Goal: Information Seeking & Learning: Check status

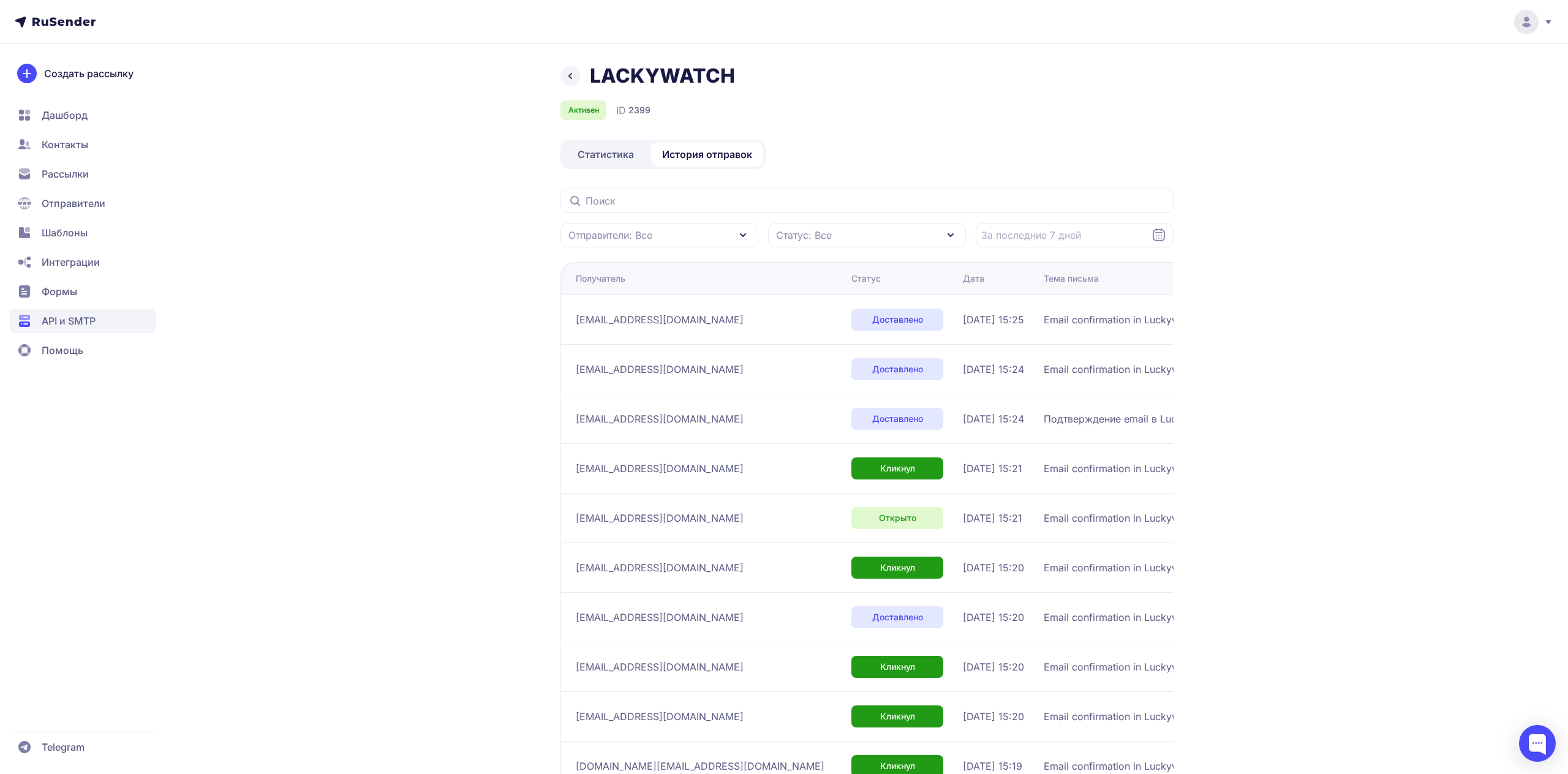
click at [618, 157] on span "Статистика" at bounding box center [605, 154] width 56 height 14
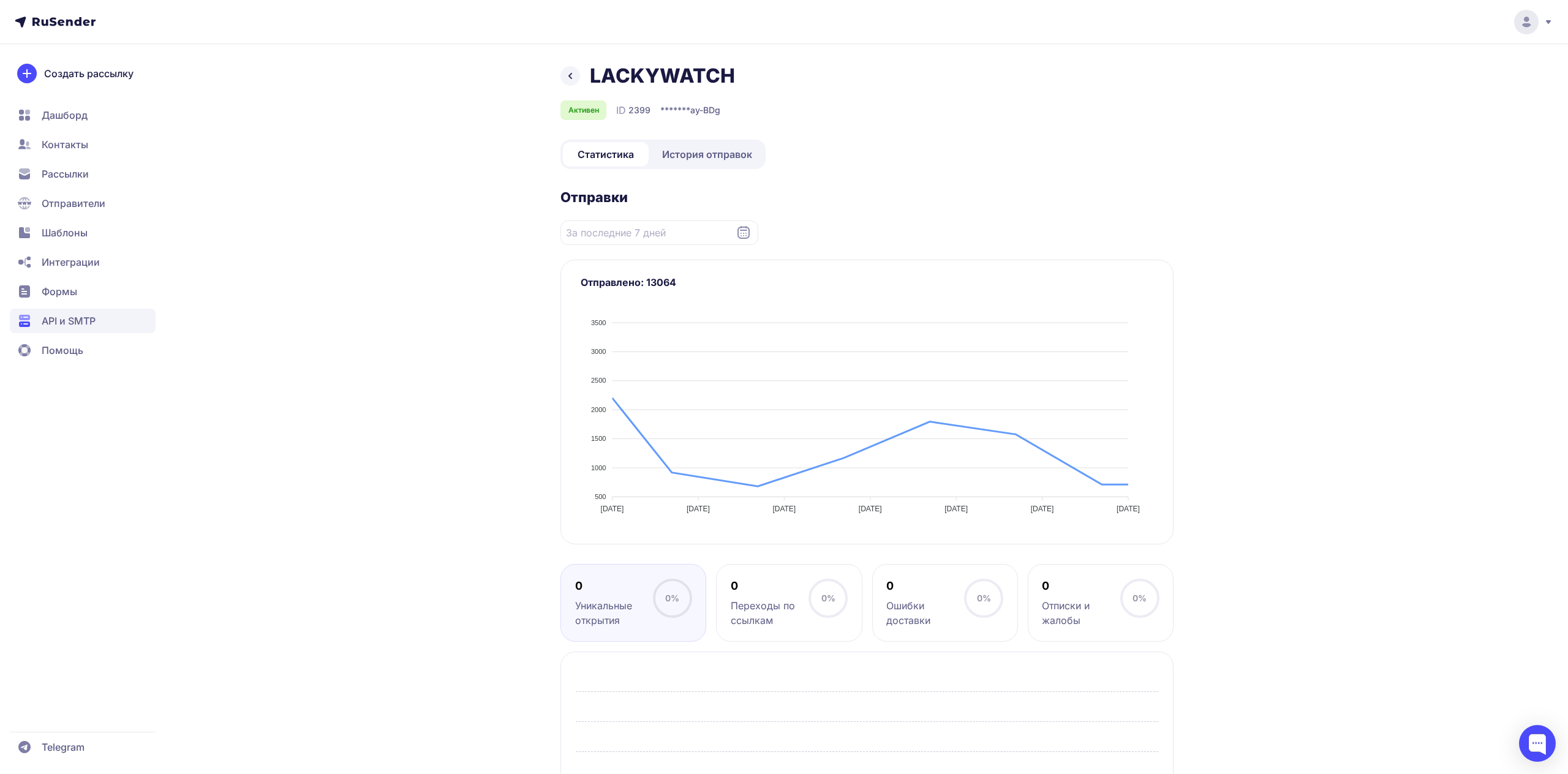
click at [410, 308] on div "LACKYWATCH Активен ID 2399 ******* ay-BDg Статистика История отправок Отправки …" at bounding box center [784, 501] width 882 height 876
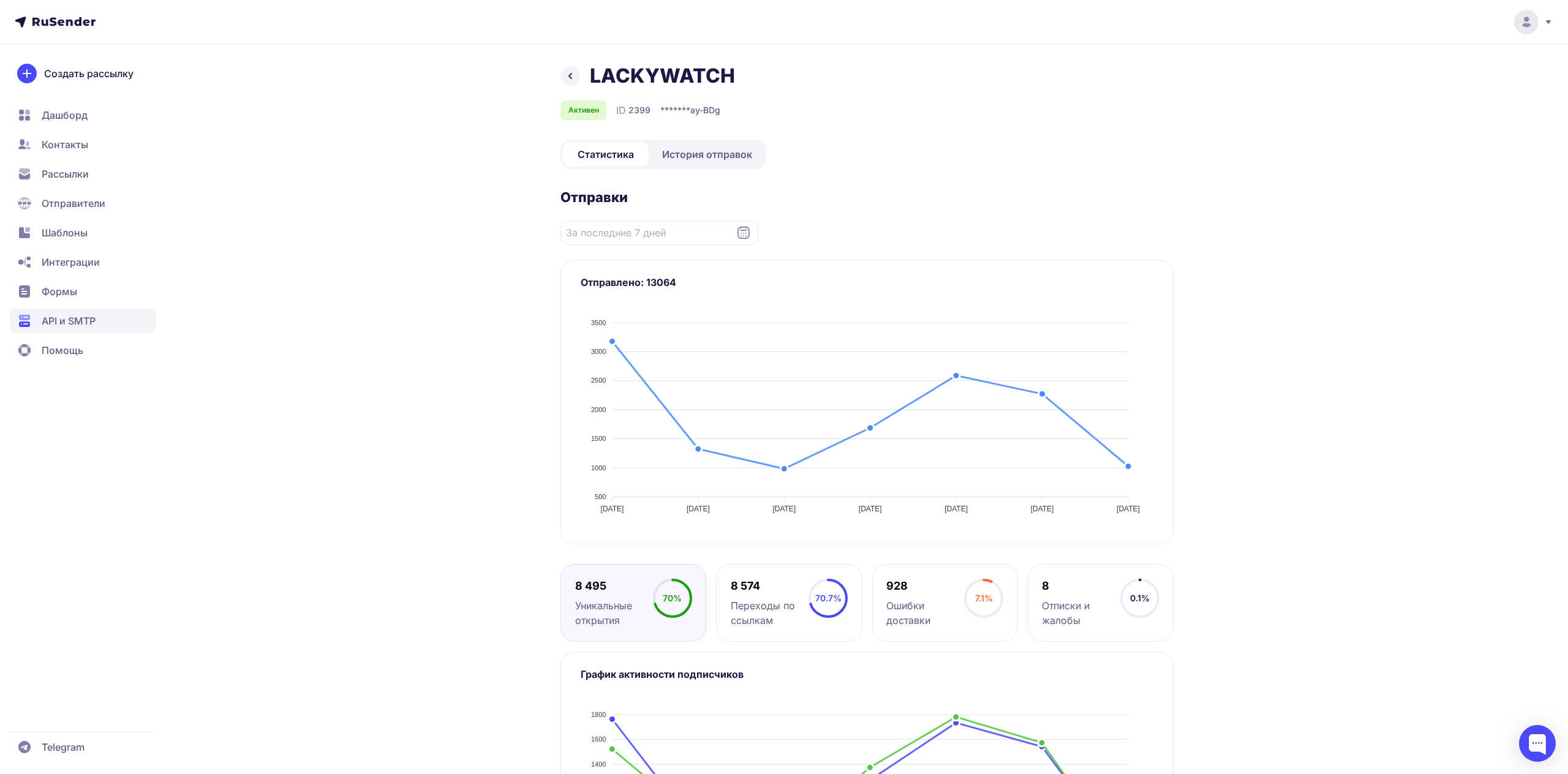
click at [686, 142] on link "История отправок" at bounding box center [707, 154] width 112 height 25
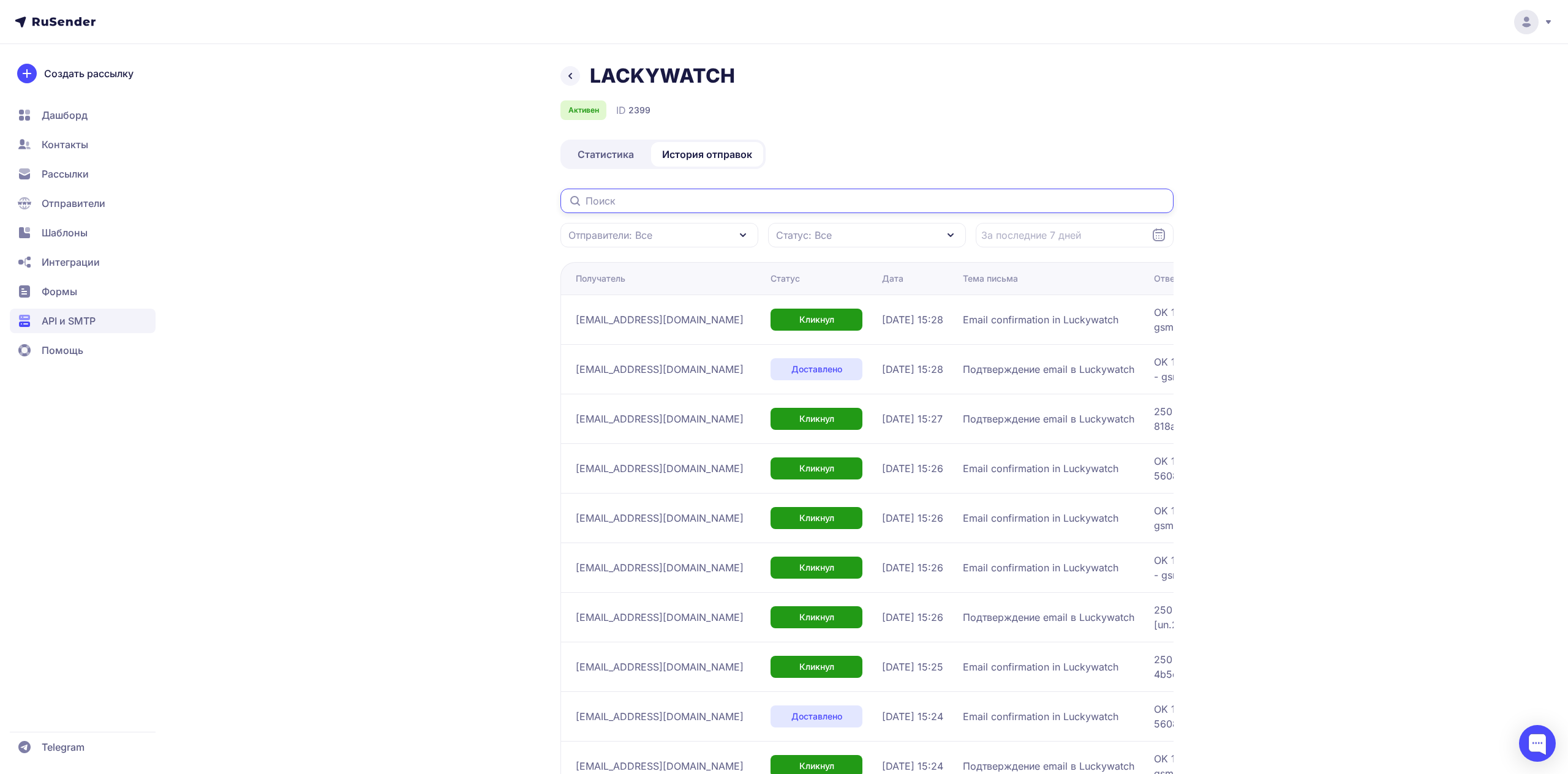
click at [810, 196] on input "text" at bounding box center [867, 200] width 613 height 25
paste input "[EMAIL_ADDRESS][DOMAIN_NAME]"
type input "[EMAIL_ADDRESS][DOMAIN_NAME]"
click at [909, 111] on div "Активен ID 2399" at bounding box center [867, 110] width 613 height 20
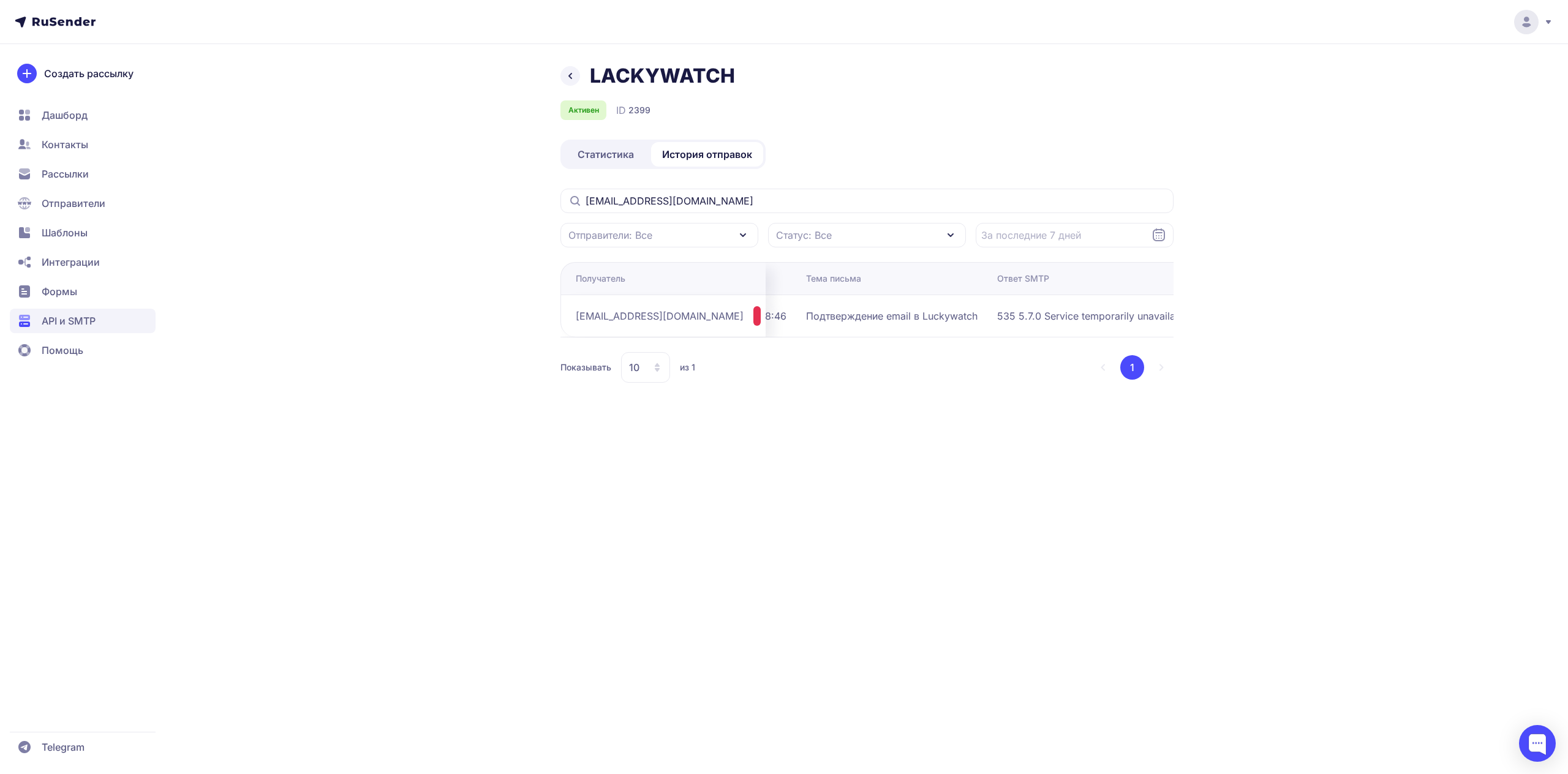
scroll to position [0, 158]
click at [620, 318] on span "[EMAIL_ADDRESS][DOMAIN_NAME]" at bounding box center [659, 316] width 168 height 14
copy div "[EMAIL_ADDRESS][DOMAIN_NAME]"
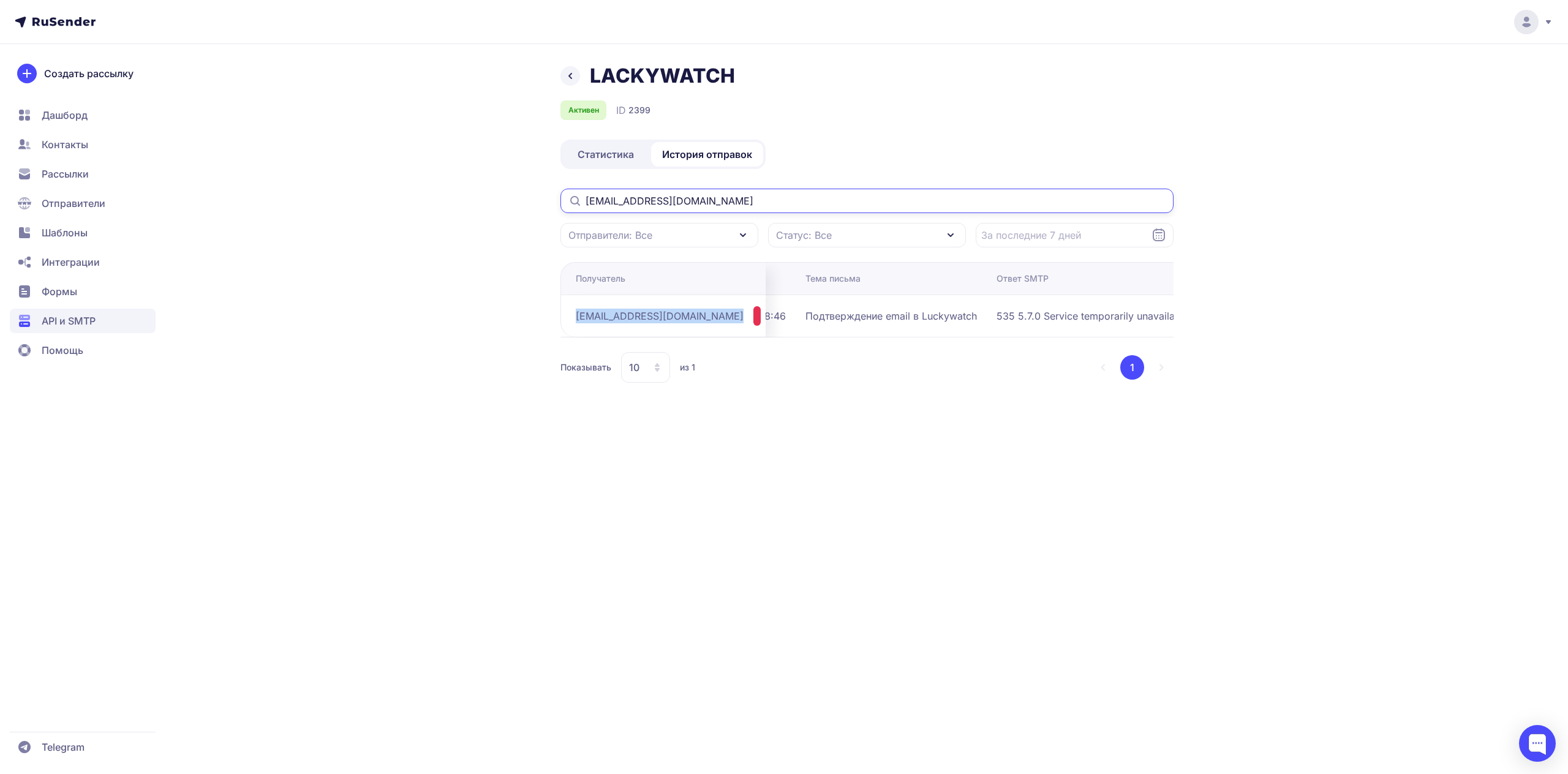
click at [694, 197] on input "[EMAIL_ADDRESS][DOMAIN_NAME]" at bounding box center [867, 200] width 613 height 25
click at [621, 154] on span "Статистика" at bounding box center [605, 154] width 56 height 14
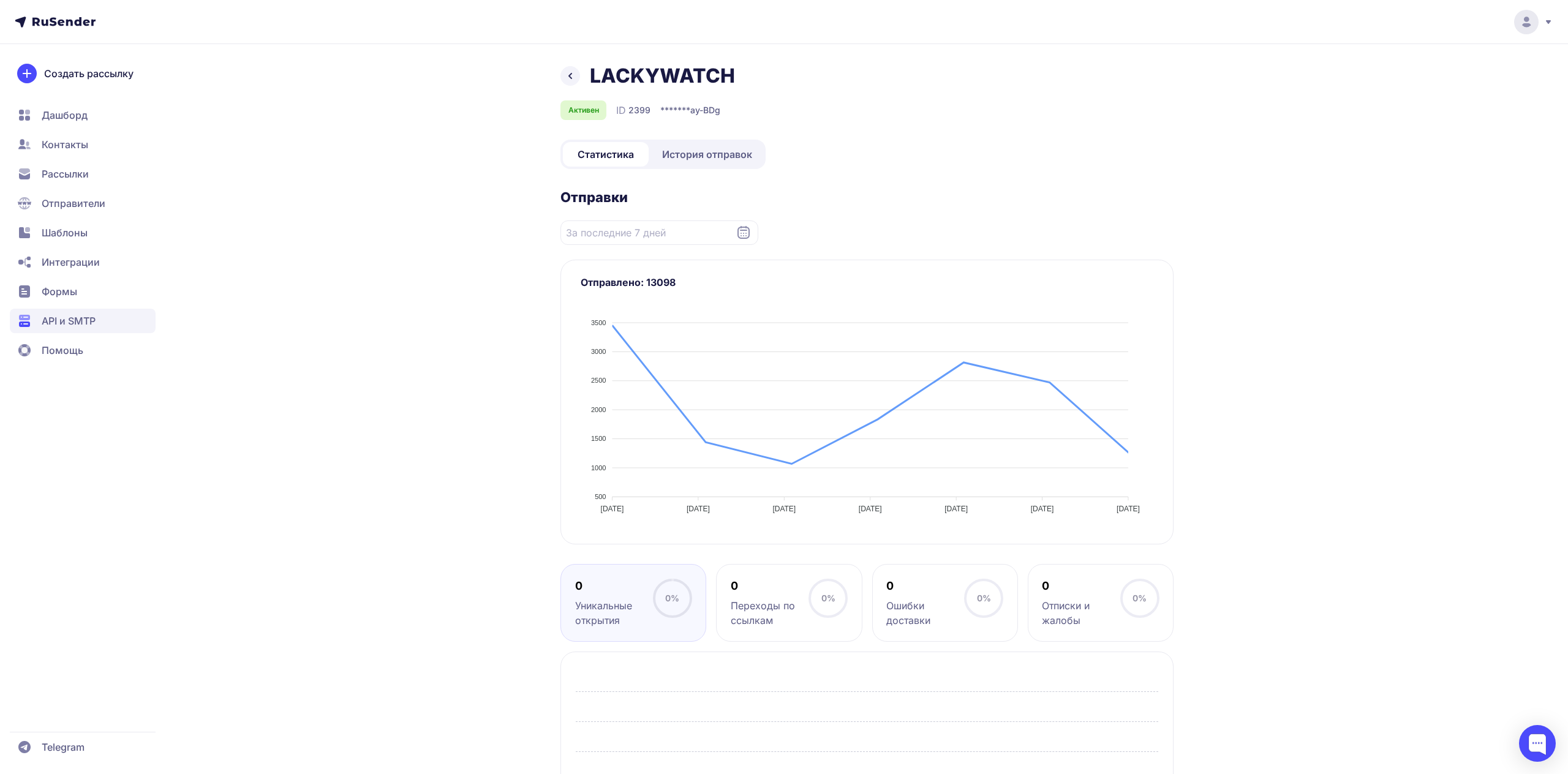
click at [687, 156] on span "История отправок" at bounding box center [706, 154] width 90 height 14
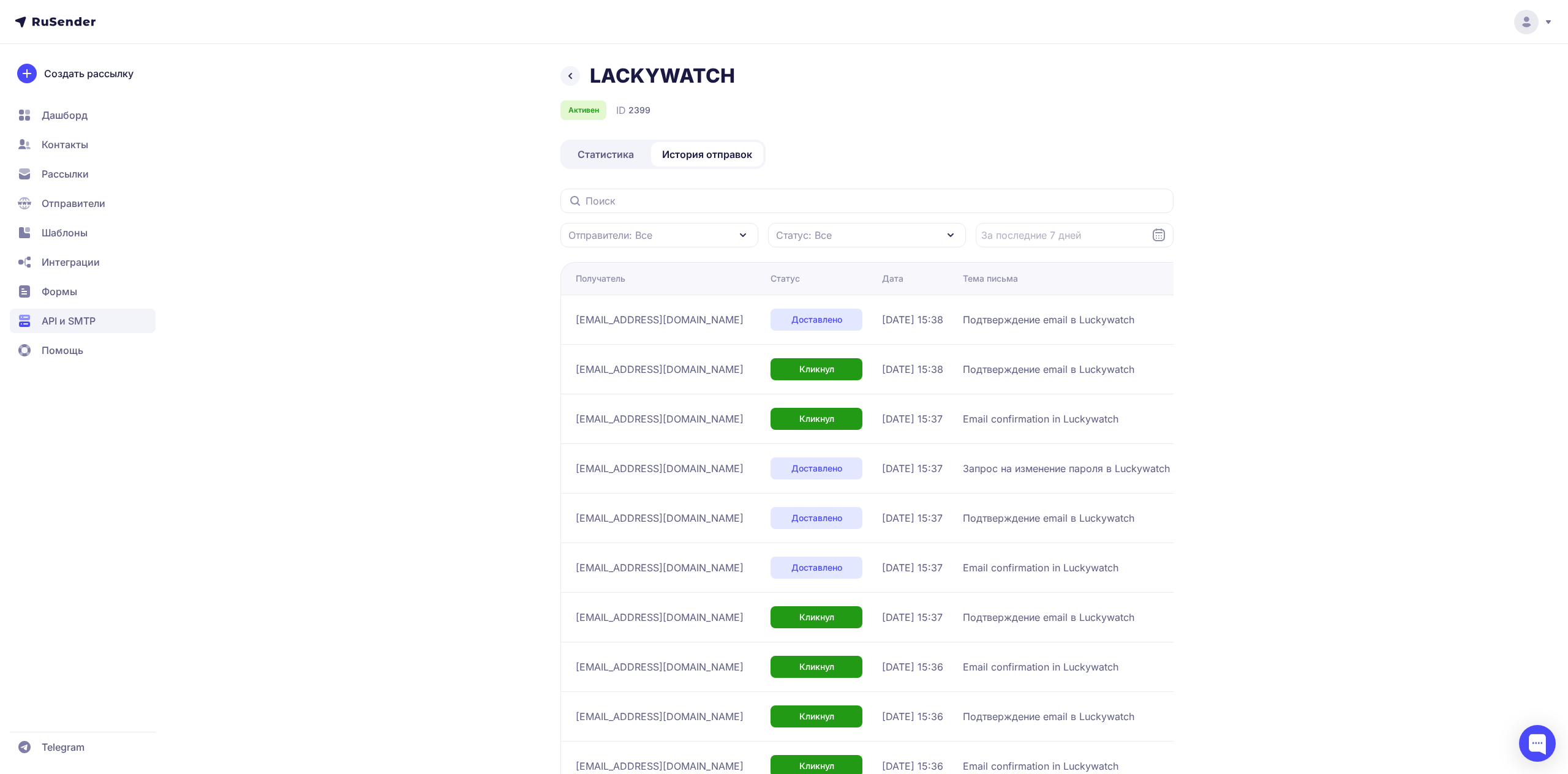
click at [778, 231] on span "Статус: Все" at bounding box center [804, 235] width 56 height 14
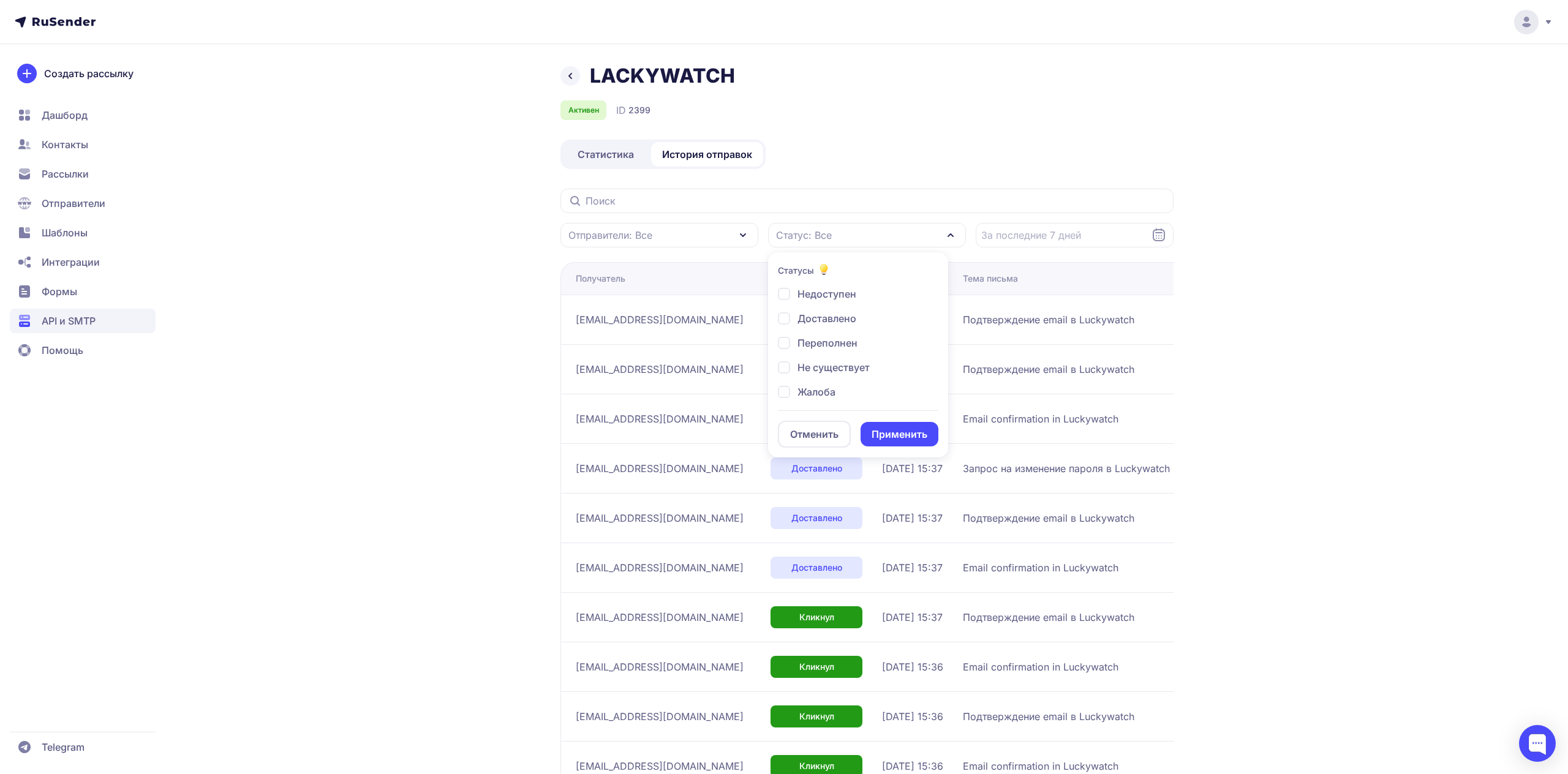
click at [821, 369] on span "Не существует" at bounding box center [834, 368] width 72 height 14
checkbox input "true"
click at [891, 441] on button "Применить" at bounding box center [900, 434] width 78 height 25
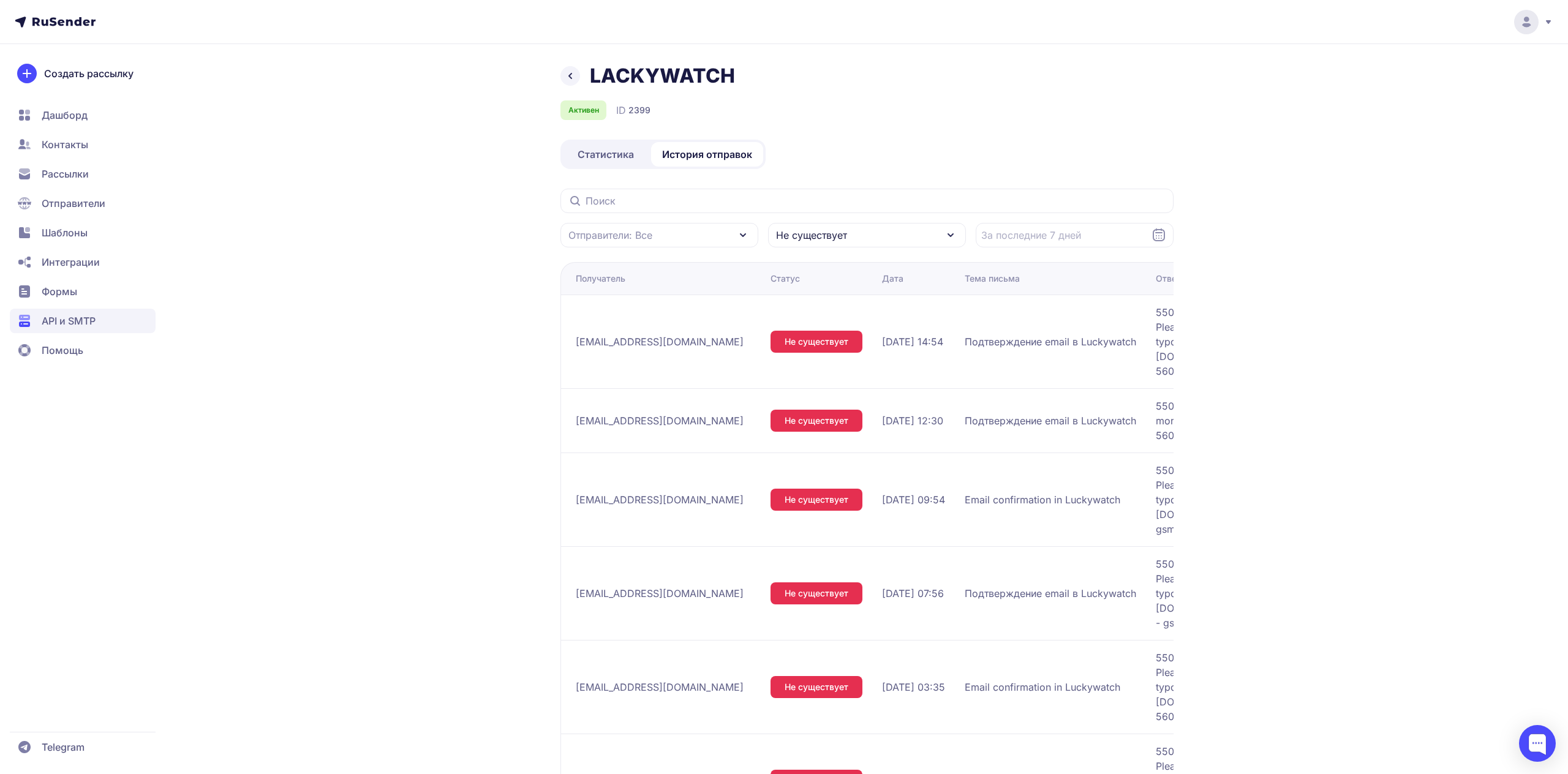
click at [802, 243] on div "Не существует" at bounding box center [867, 235] width 198 height 25
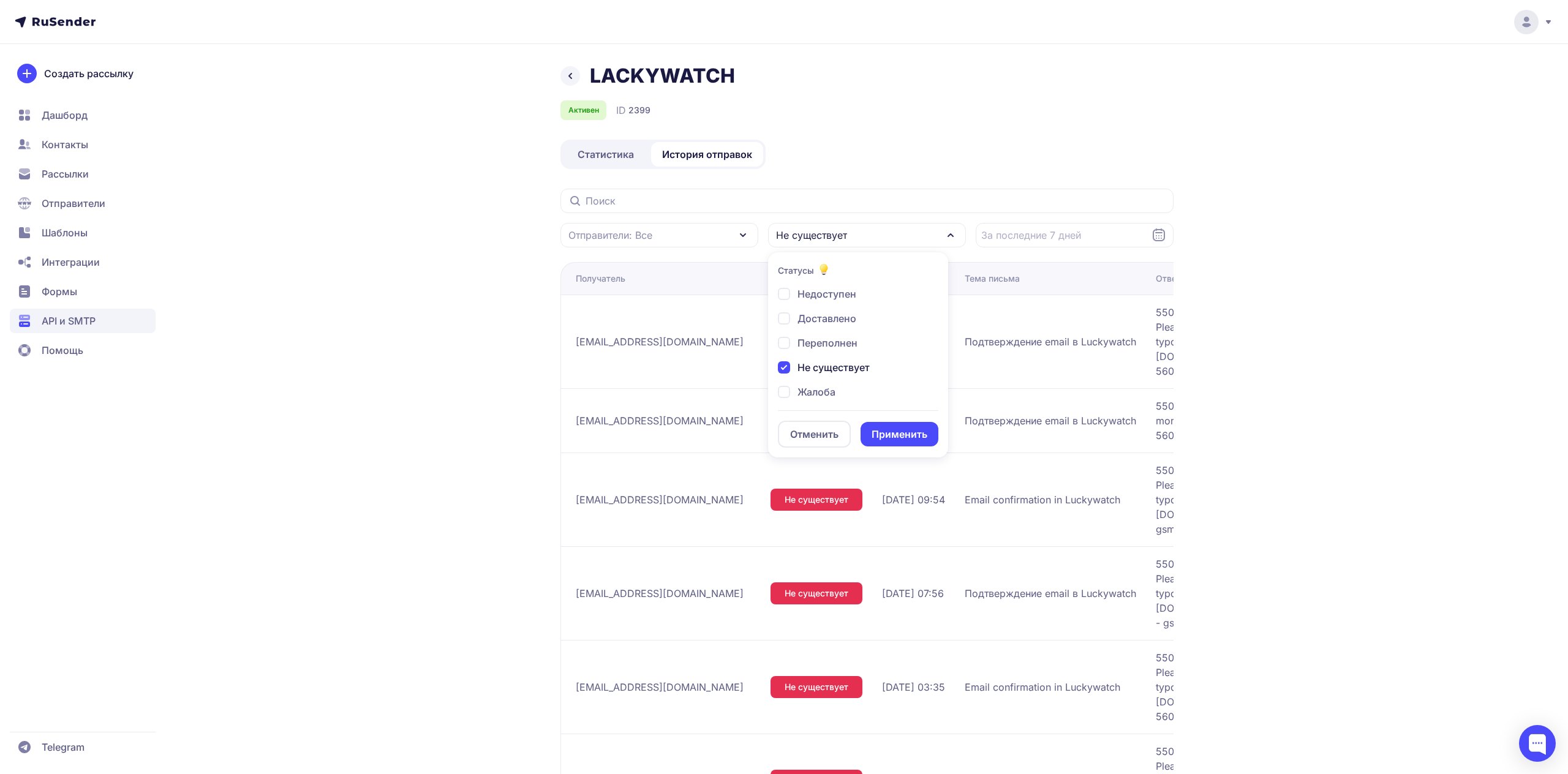
click at [822, 364] on span "Не существует" at bounding box center [834, 368] width 72 height 14
checkbox input "false"
click at [889, 436] on button "Применить" at bounding box center [900, 434] width 78 height 25
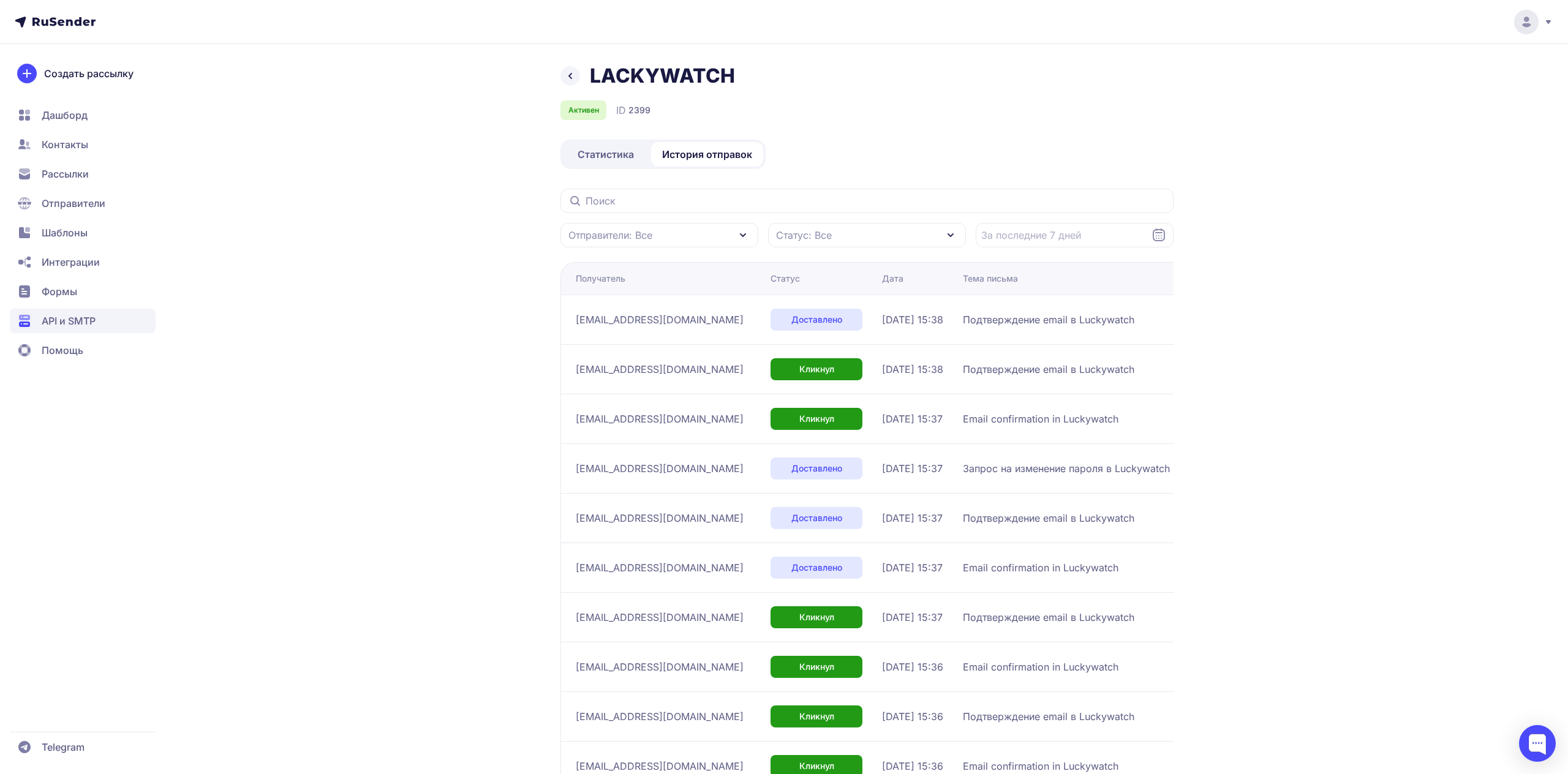
click at [636, 231] on span "Отправители: Все" at bounding box center [610, 235] width 84 height 14
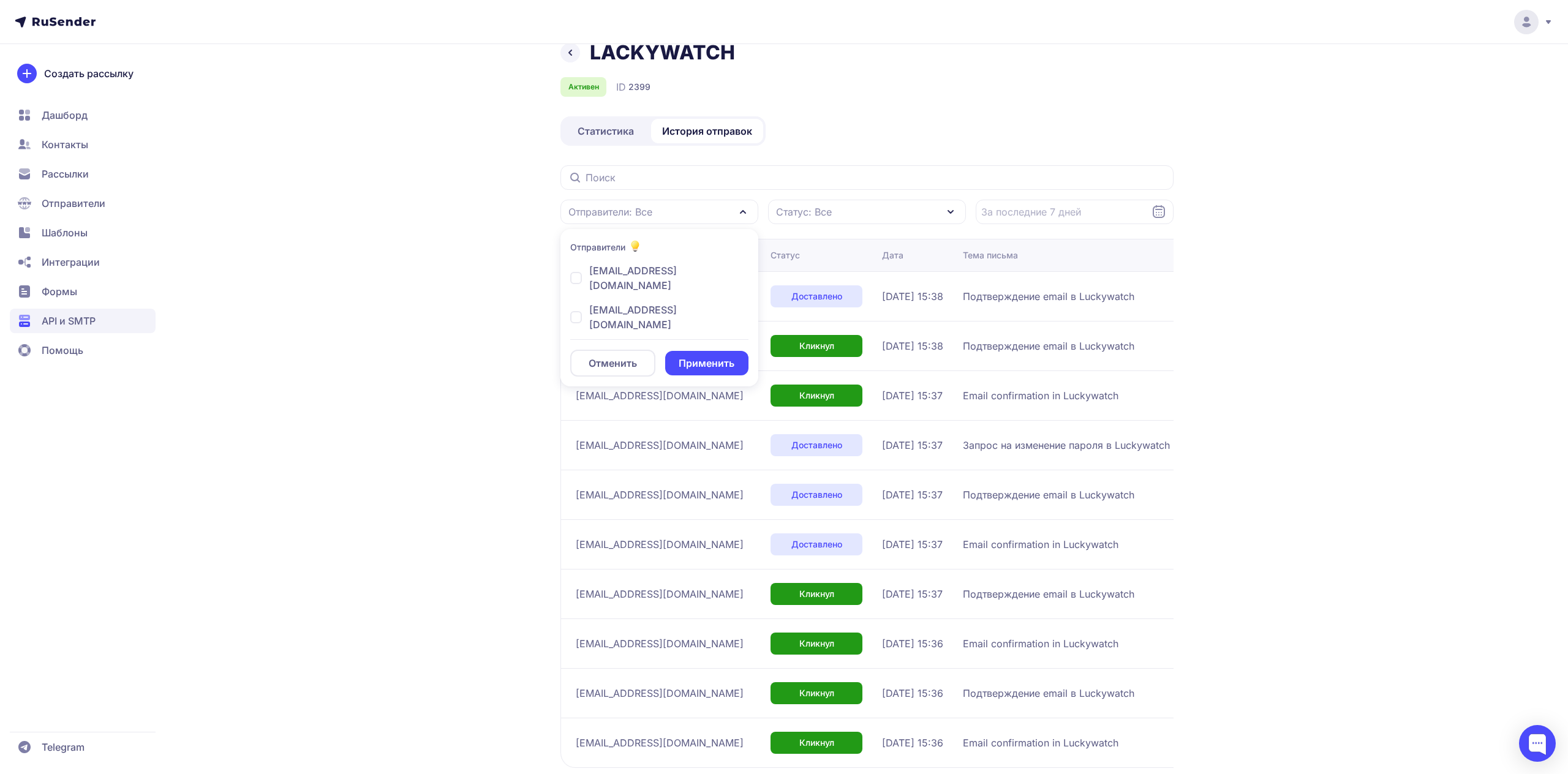
scroll to position [29, 0]
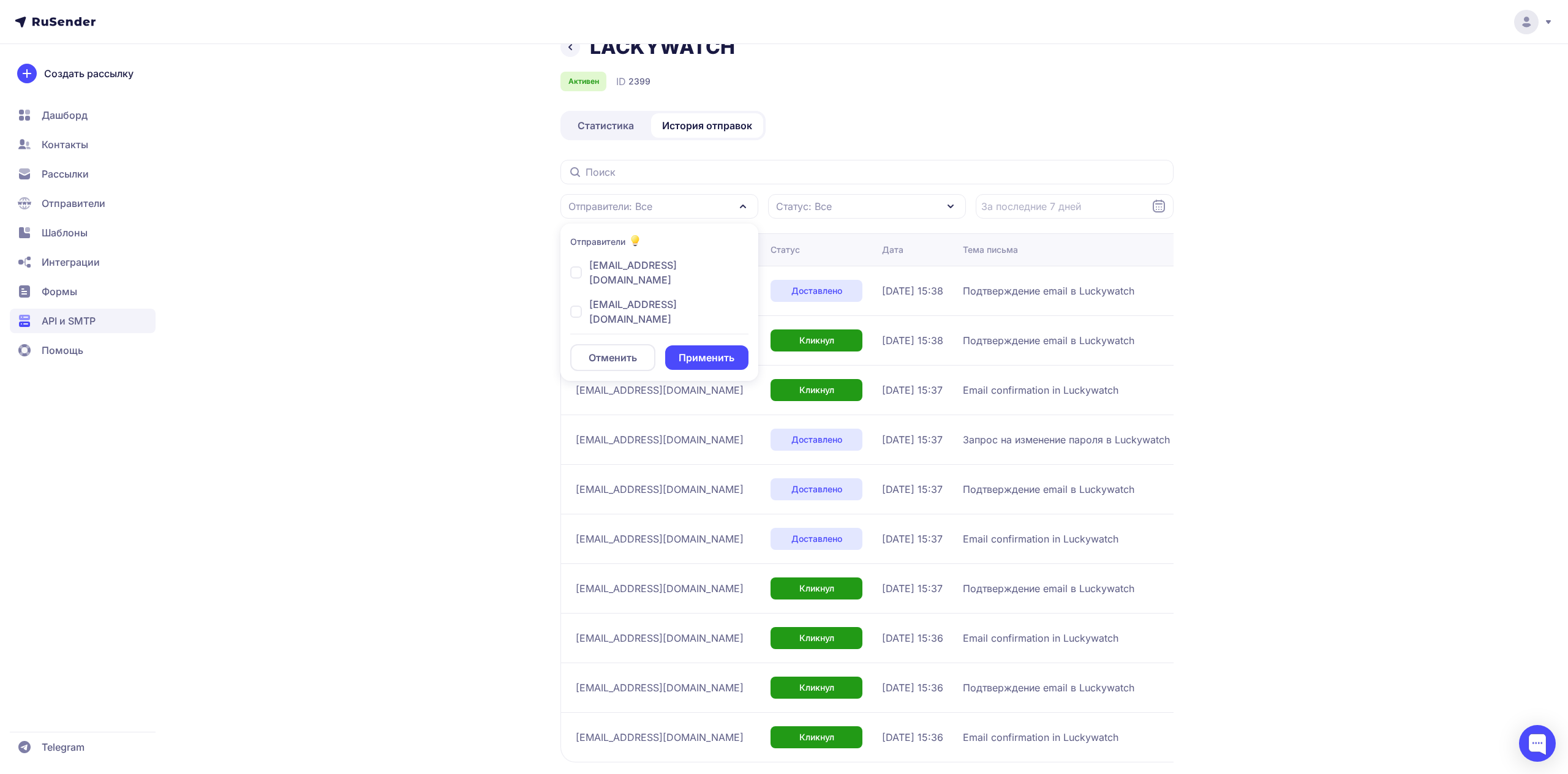
click at [628, 297] on span "[EMAIL_ADDRESS][DOMAIN_NAME]" at bounding box center [669, 311] width 159 height 29
checkbox input "true"
click at [676, 345] on button "Применить" at bounding box center [706, 357] width 84 height 25
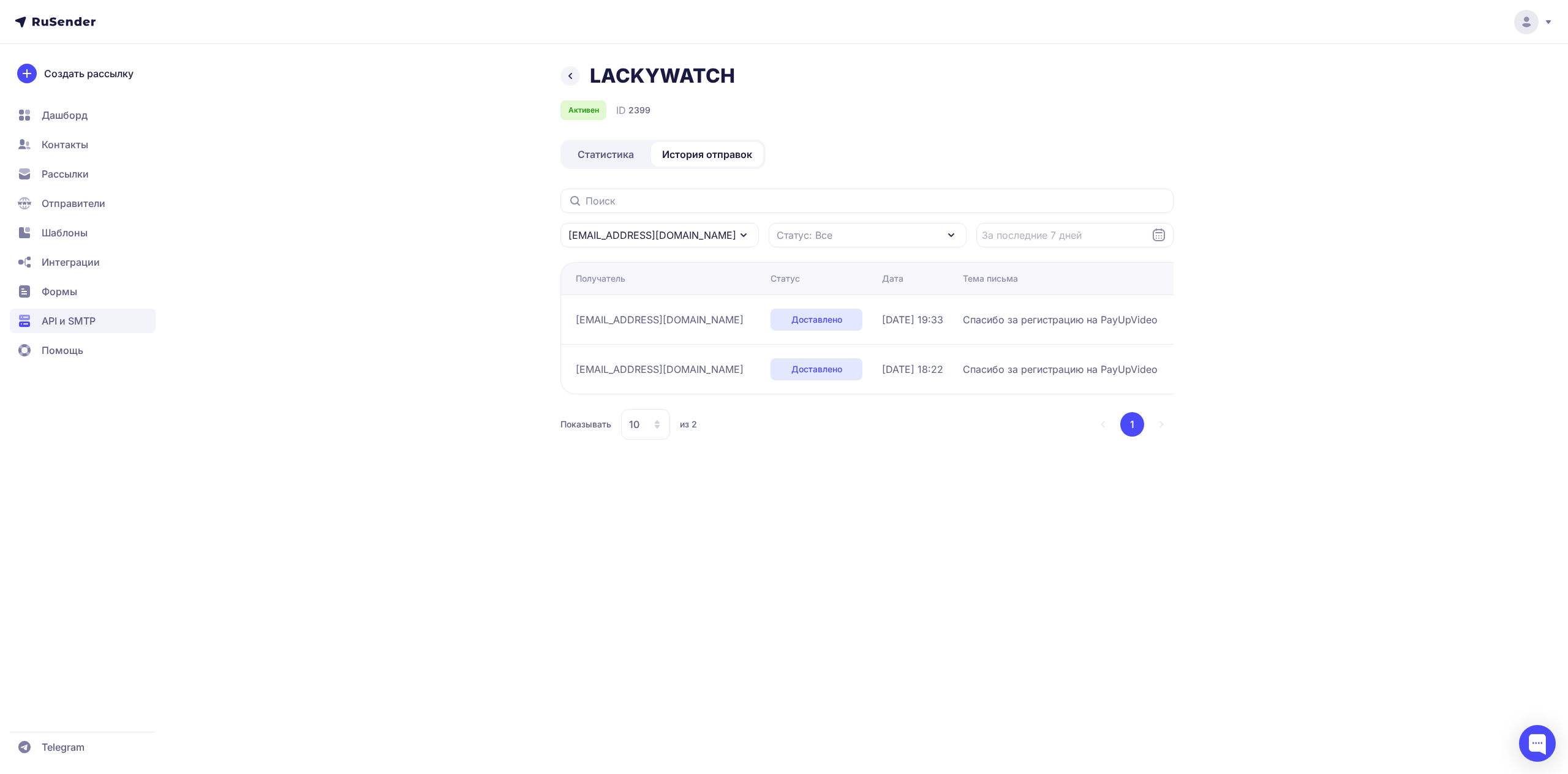
click at [683, 232] on div "[EMAIL_ADDRESS][DOMAIN_NAME]" at bounding box center [659, 235] width 198 height 25
click at [644, 290] on span "[EMAIL_ADDRESS][DOMAIN_NAME]" at bounding box center [669, 301] width 160 height 29
checkbox input "true"
click at [636, 326] on span "[EMAIL_ADDRESS][DOMAIN_NAME]" at bounding box center [669, 340] width 159 height 29
checkbox input "false"
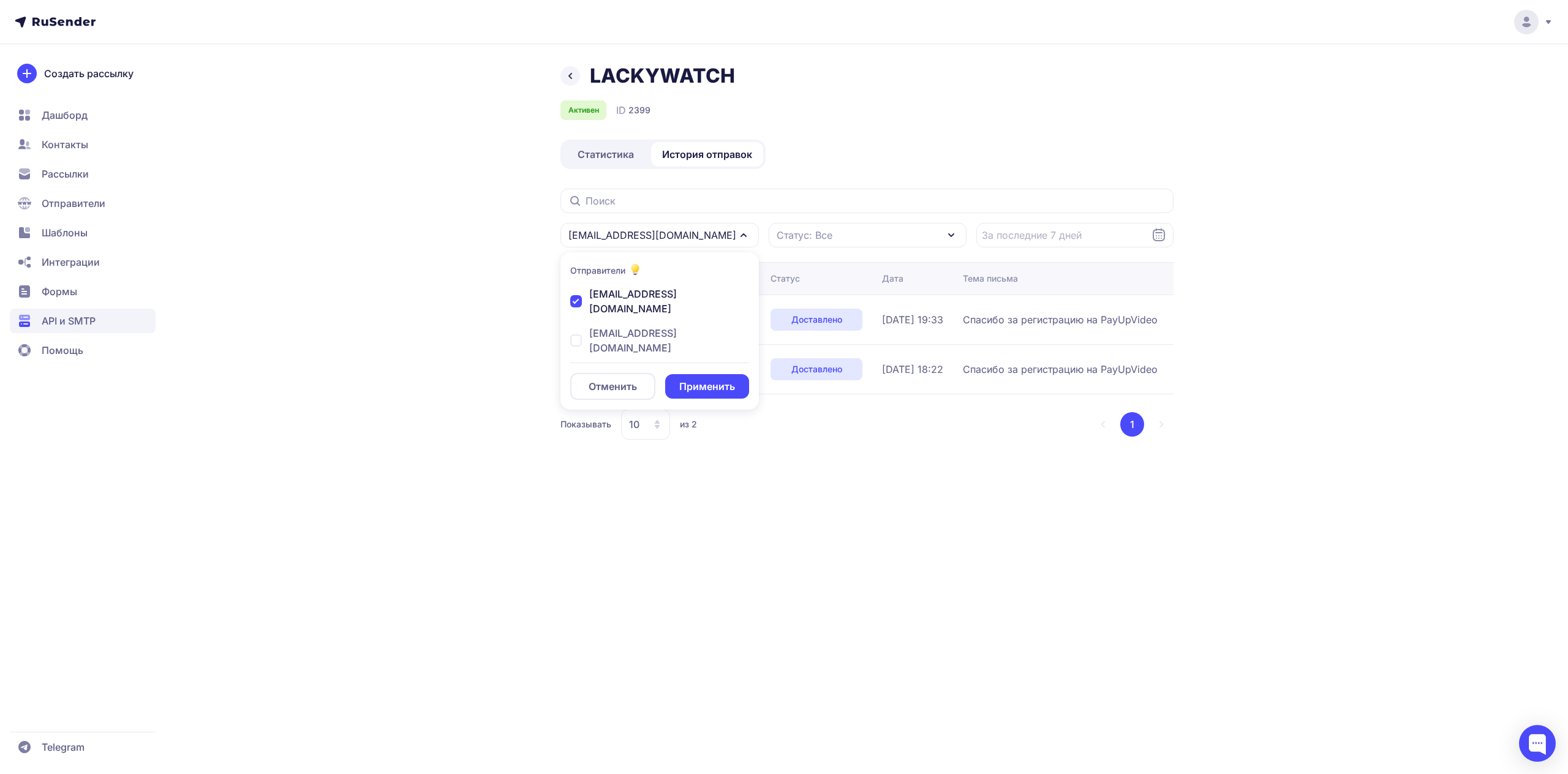
click at [691, 375] on button "Применить" at bounding box center [706, 387] width 84 height 25
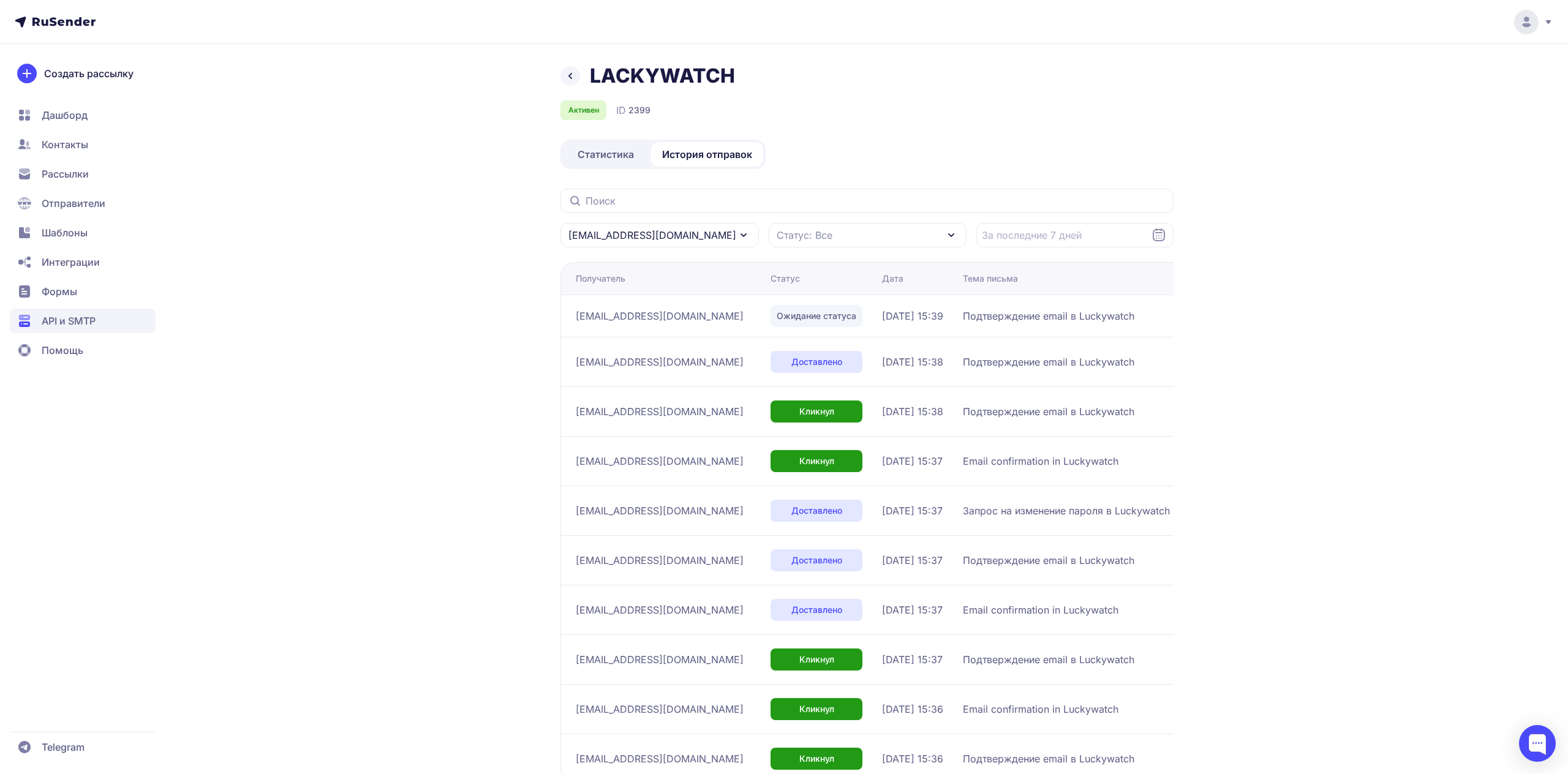
click at [708, 239] on div "[EMAIL_ADDRESS][DOMAIN_NAME]" at bounding box center [659, 235] width 198 height 25
click at [659, 292] on span "[EMAIL_ADDRESS][DOMAIN_NAME]" at bounding box center [669, 301] width 160 height 29
checkbox input "false"
click at [689, 375] on button "Применить" at bounding box center [706, 387] width 84 height 25
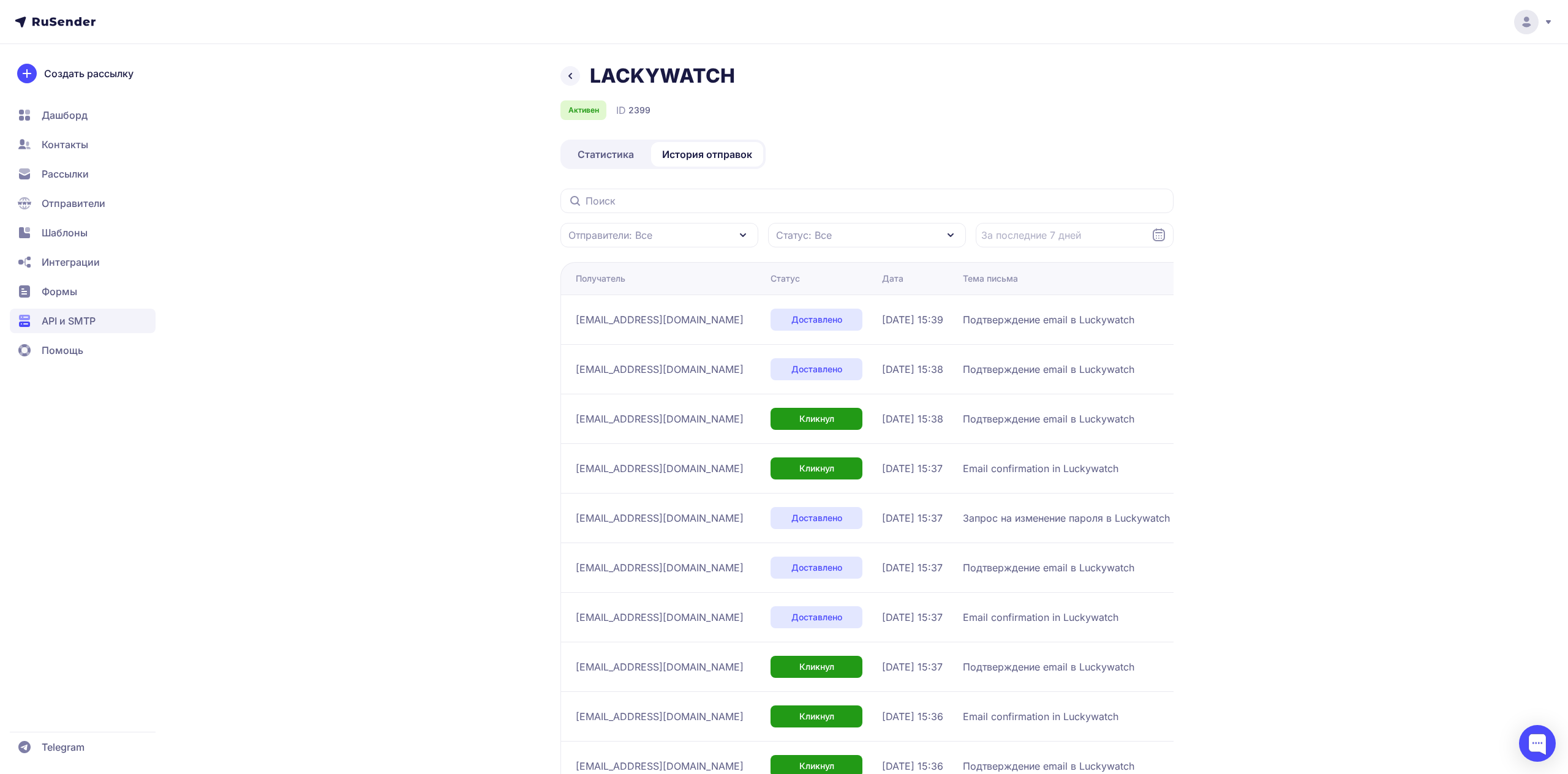
click at [419, 570] on div "LACKYWATCH Активен ID 2399 Статистика История отправок Отправители: Все Статус:…" at bounding box center [784, 465] width 882 height 803
click at [829, 251] on section "Отправители: Все Статус: Все Получатель Статус Дата Тема письма Ответ SMTP [EMA…" at bounding box center [867, 512] width 613 height 648
click at [829, 236] on span "Статус: Все" at bounding box center [804, 235] width 56 height 14
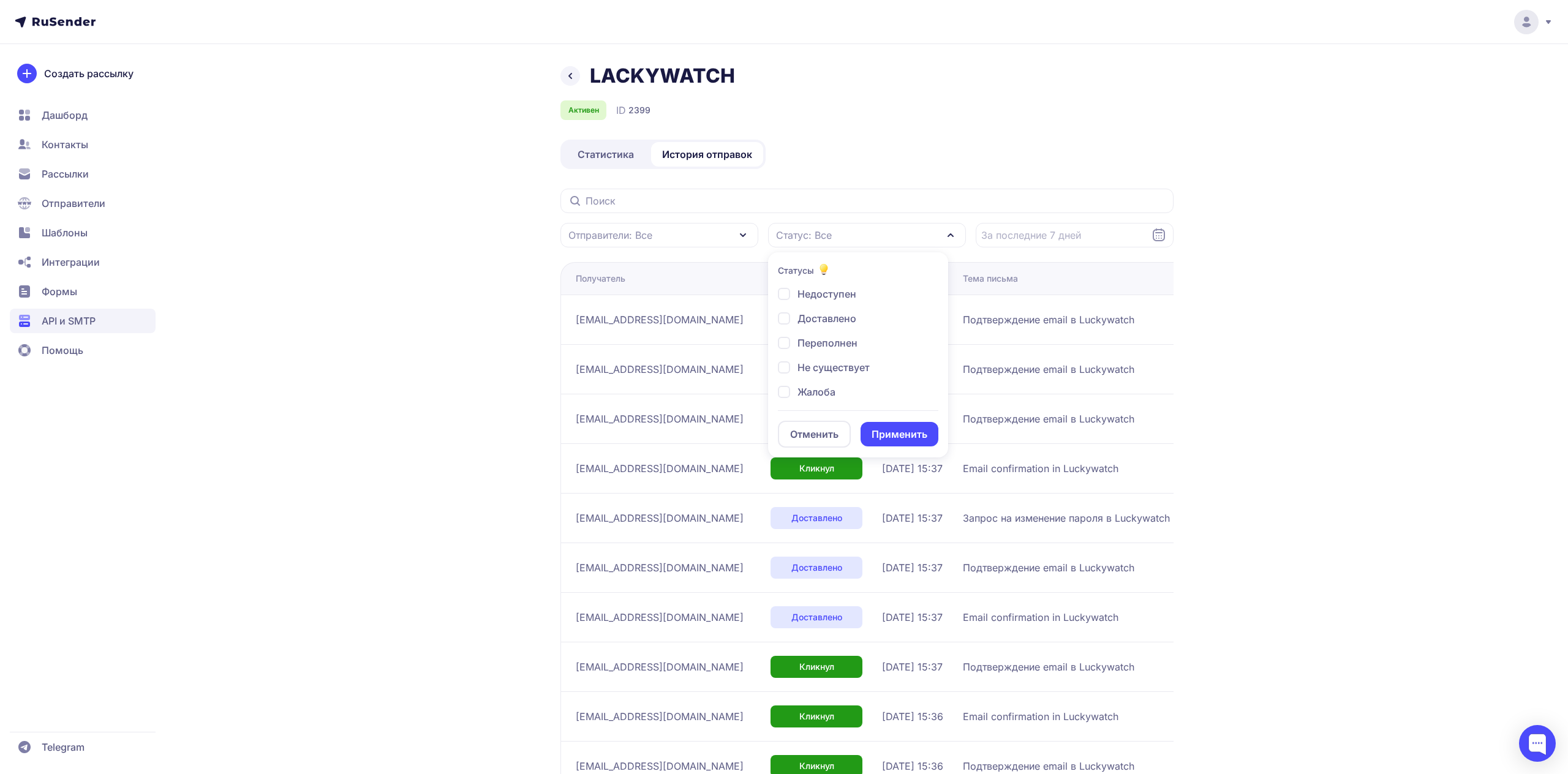
click at [815, 370] on span "Не существует" at bounding box center [834, 368] width 72 height 14
checkbox input "true"
click at [901, 437] on button "Применить" at bounding box center [900, 434] width 78 height 25
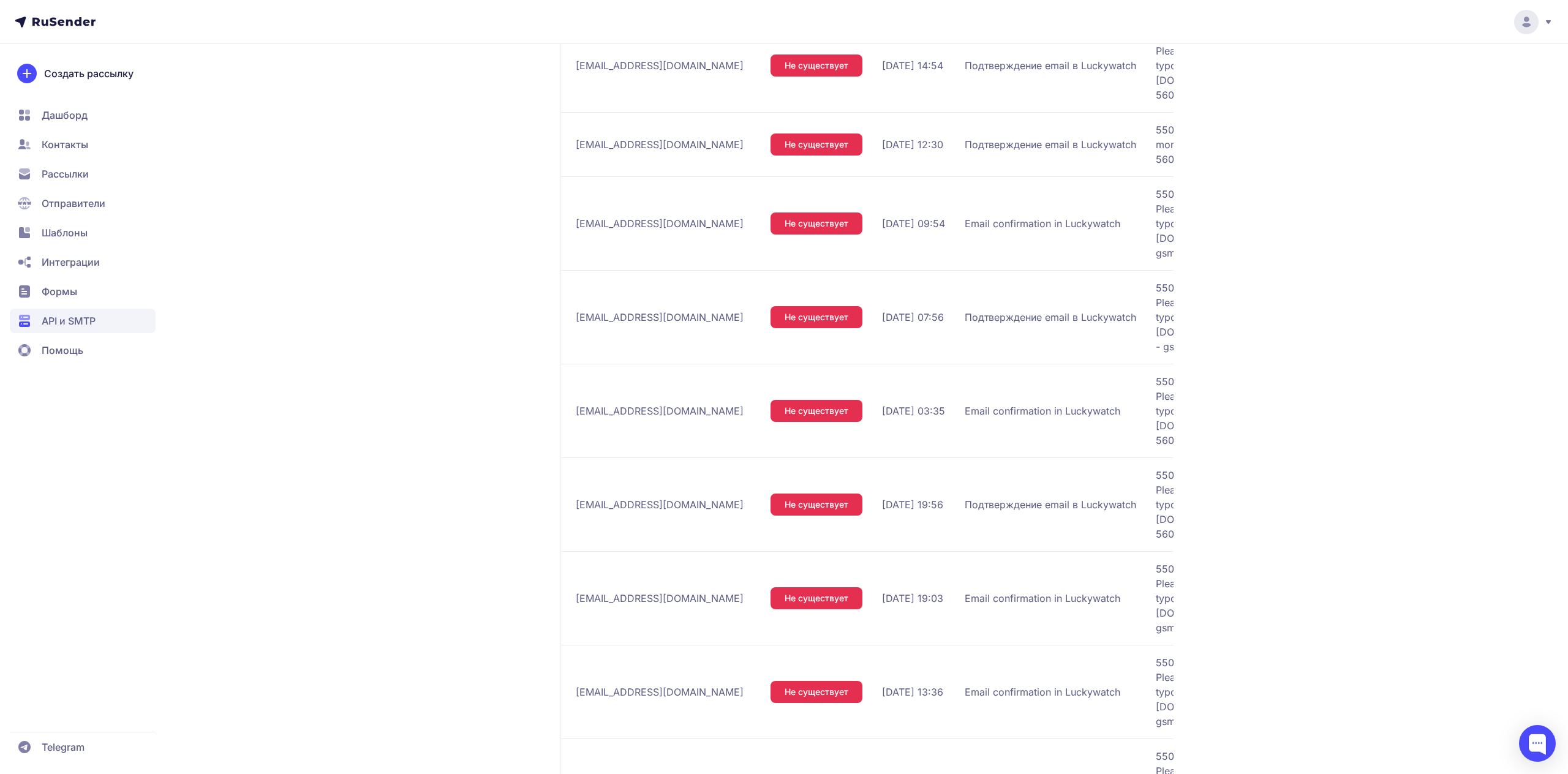
scroll to position [533, 0]
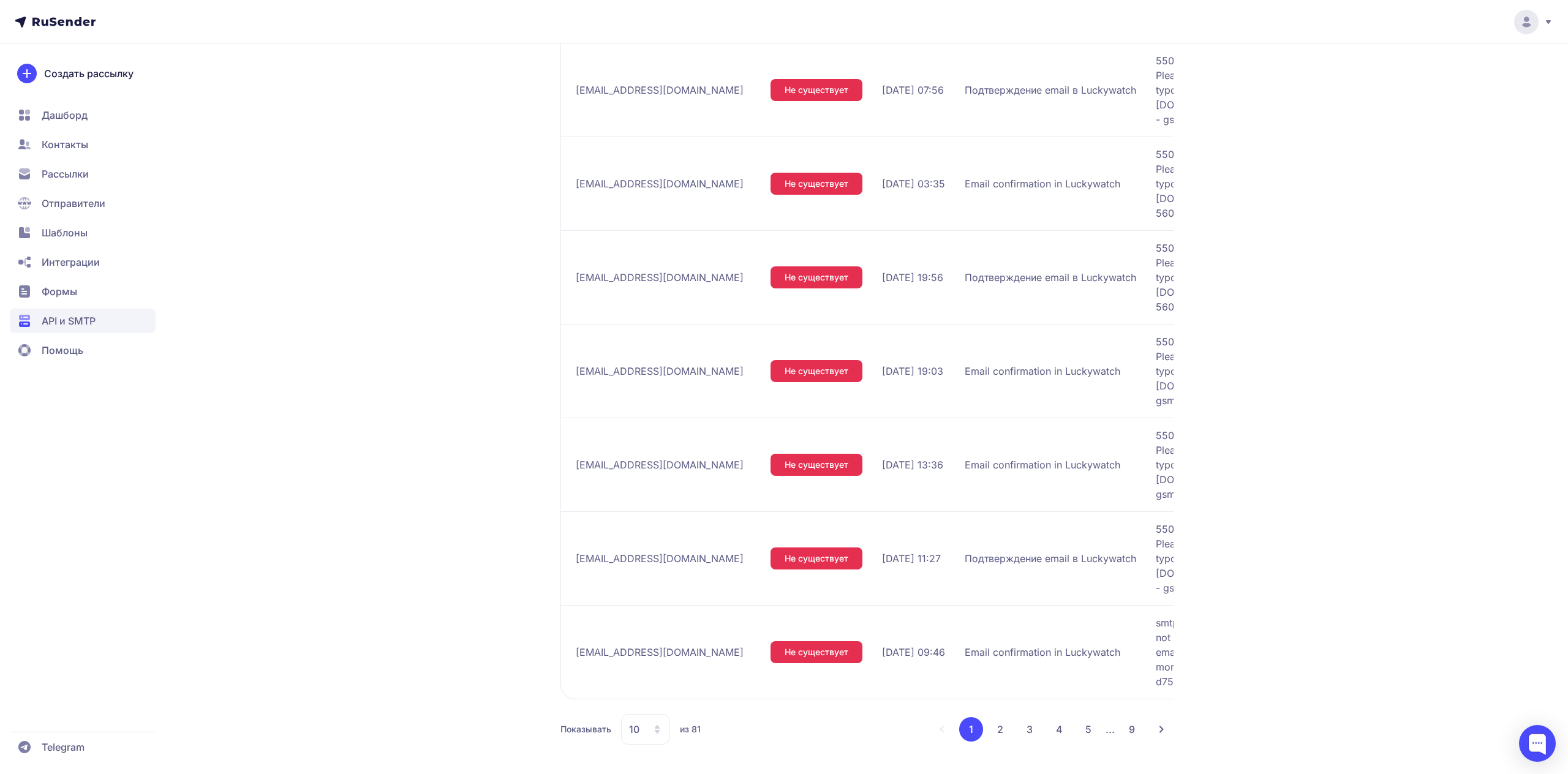
click at [644, 727] on div "10" at bounding box center [646, 729] width 49 height 31
click at [652, 689] on span "100" at bounding box center [695, 690] width 132 height 25
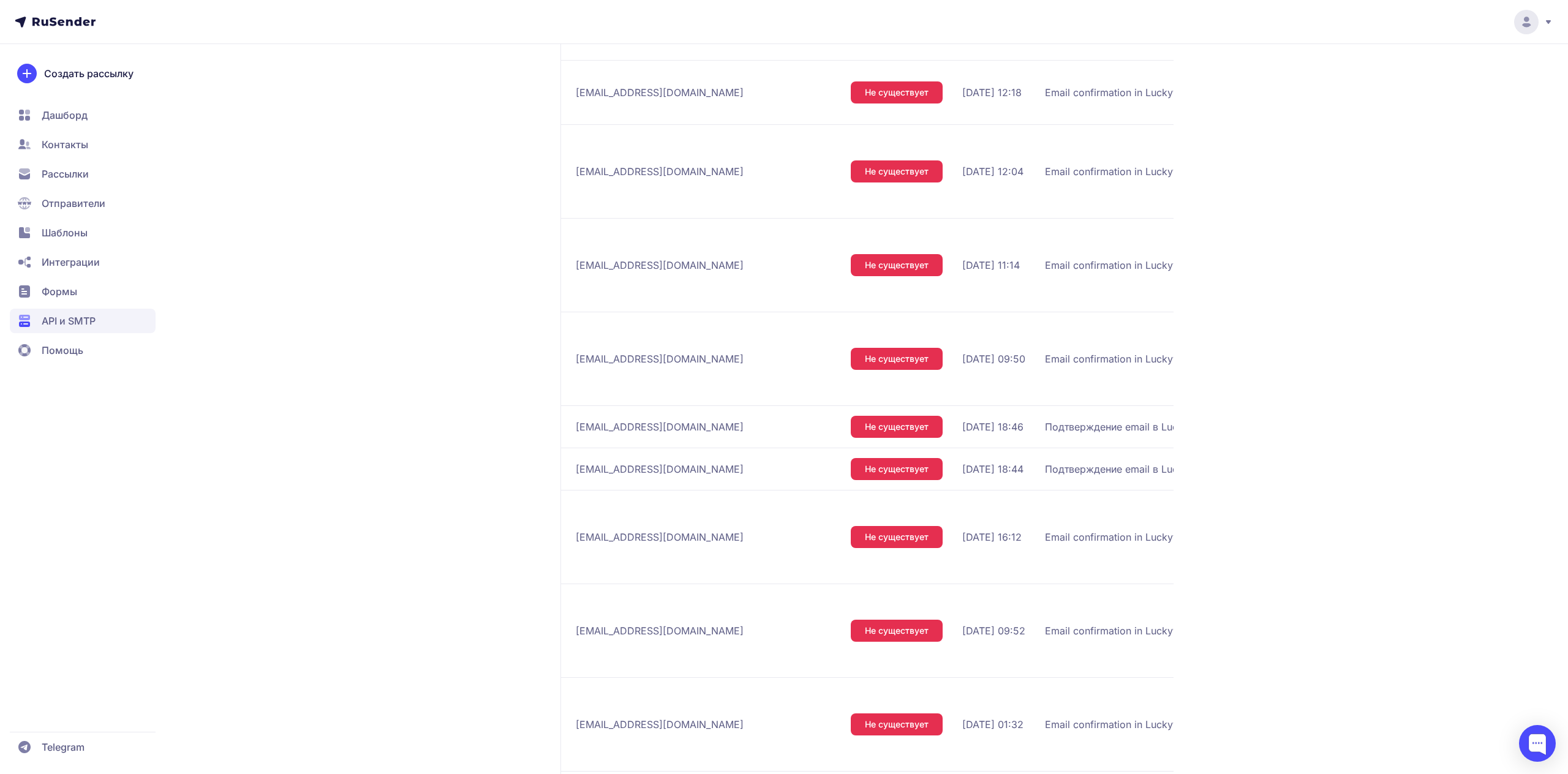
scroll to position [0, 441]
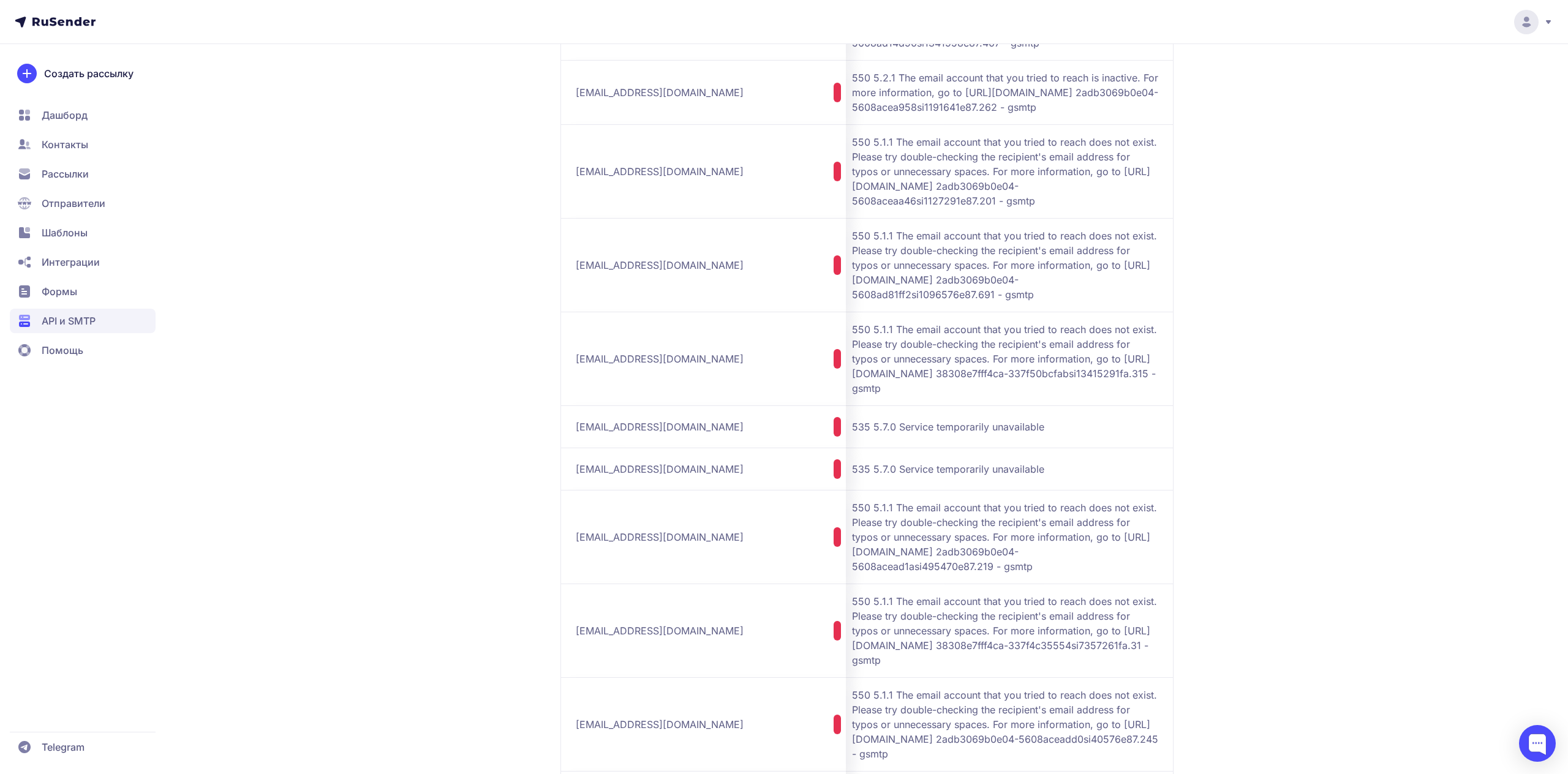
click at [620, 434] on span "[EMAIL_ADDRESS][DOMAIN_NAME]" at bounding box center [659, 426] width 168 height 14
copy div "[EMAIL_ADDRESS][DOMAIN_NAME]"
click at [628, 476] on span "[EMAIL_ADDRESS][DOMAIN_NAME]" at bounding box center [659, 469] width 168 height 14
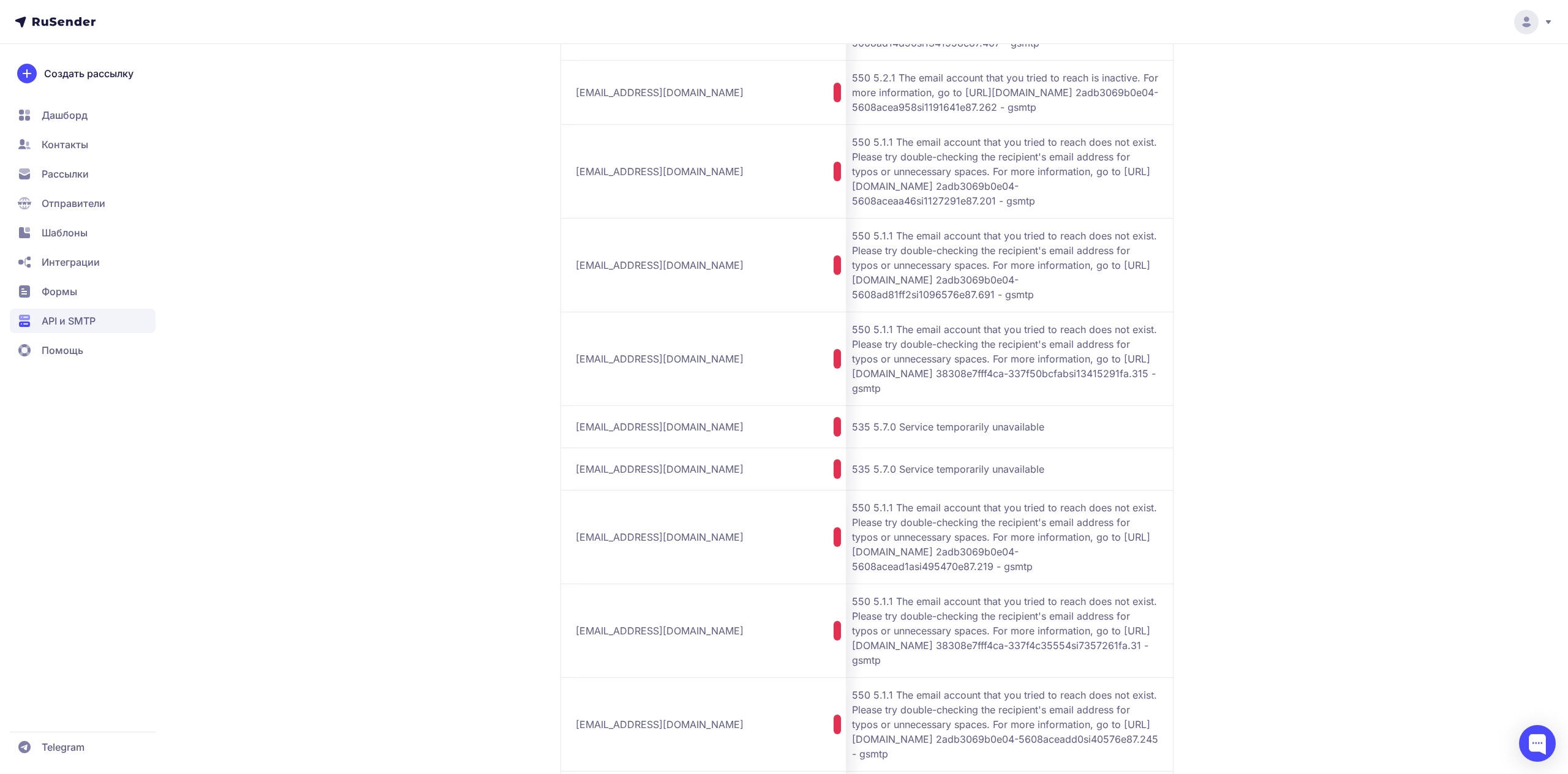
click at [628, 476] on span "[EMAIL_ADDRESS][DOMAIN_NAME]" at bounding box center [659, 469] width 168 height 14
copy div "[EMAIL_ADDRESS][DOMAIN_NAME]"
